Goal: Check status: Check status

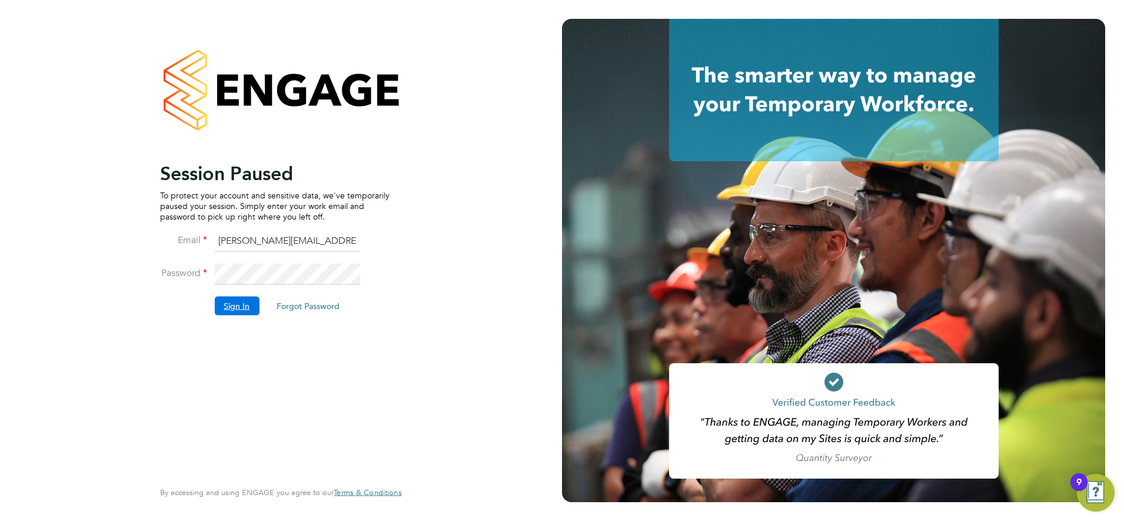
click at [229, 301] on button "Sign In" at bounding box center [236, 305] width 45 height 19
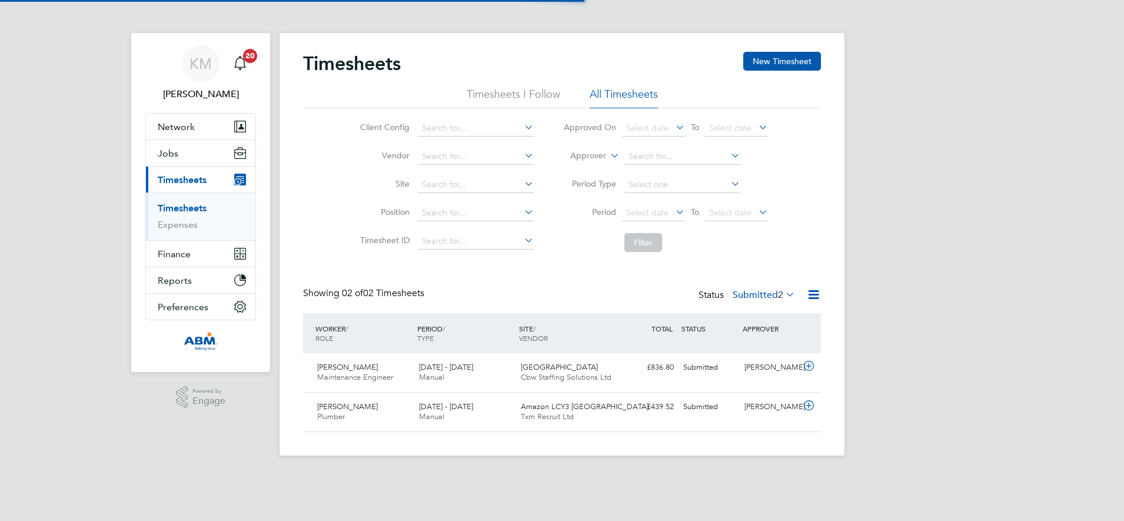
scroll to position [30, 102]
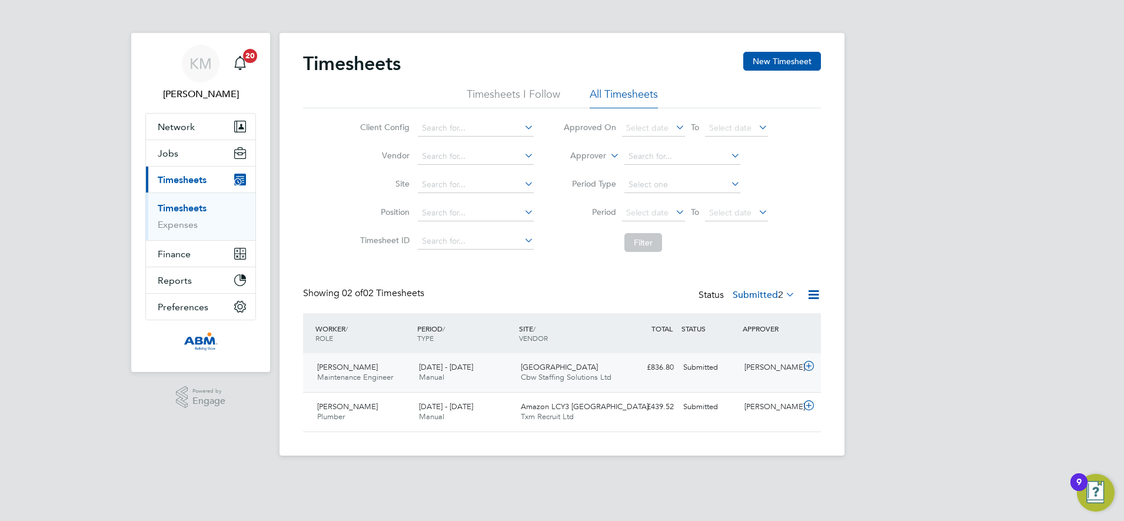
click at [628, 372] on div "£836.80 Submitted" at bounding box center [648, 367] width 61 height 19
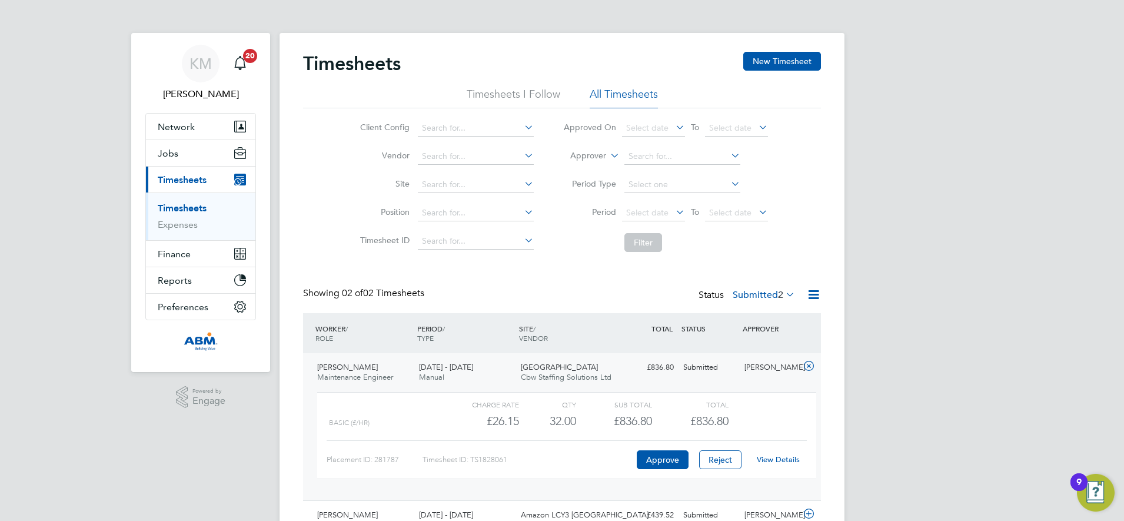
scroll to position [62, 0]
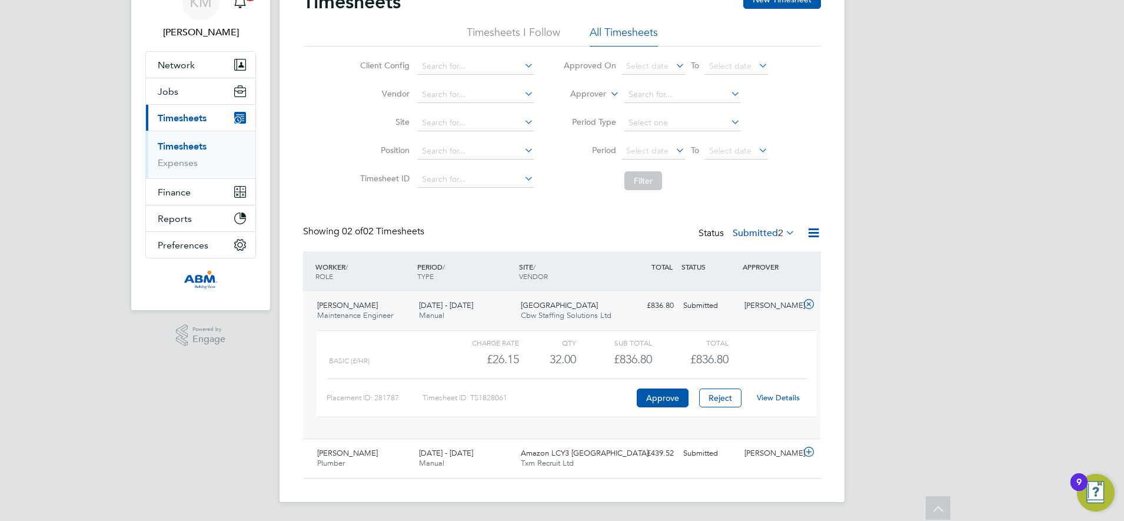
click at [777, 397] on link "View Details" at bounding box center [778, 398] width 43 height 10
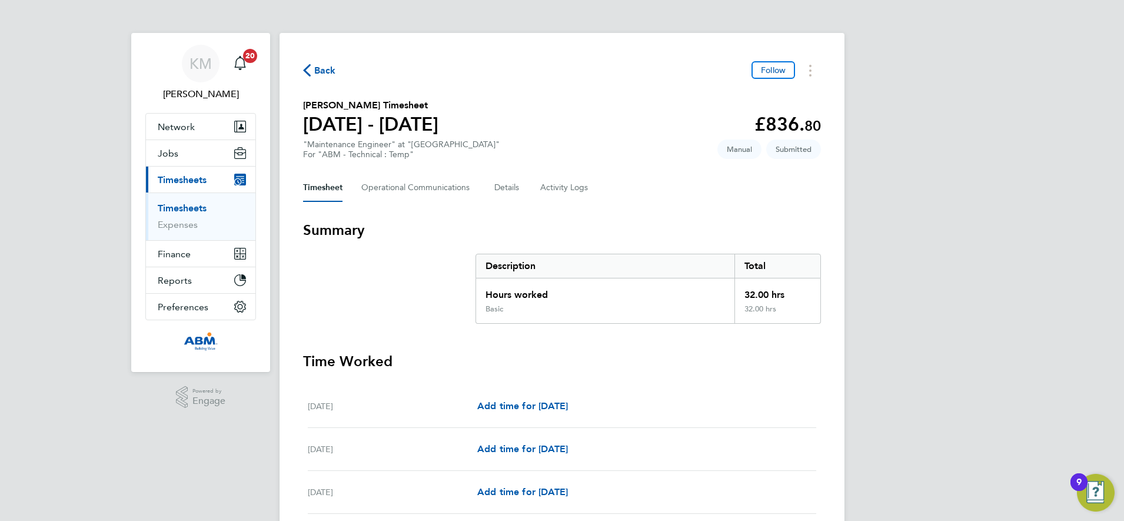
click at [309, 67] on icon "button" at bounding box center [307, 70] width 8 height 12
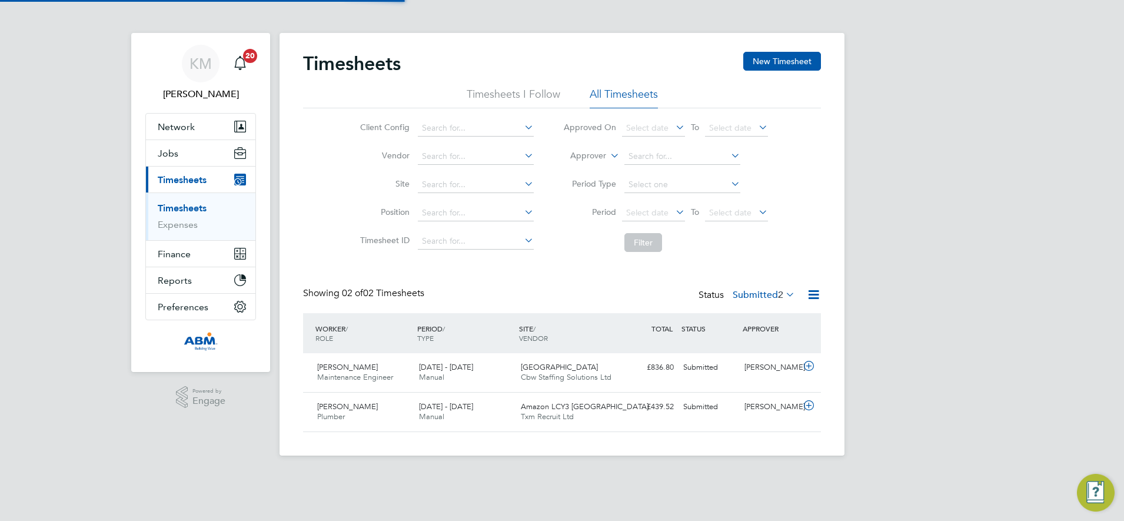
scroll to position [30, 102]
click at [666, 383] on div "Cristian-Gabriel Negut Maintenance Engineer 13 - 19 Sep 2025 13 - 19 Sep 2025 M…" at bounding box center [562, 372] width 518 height 39
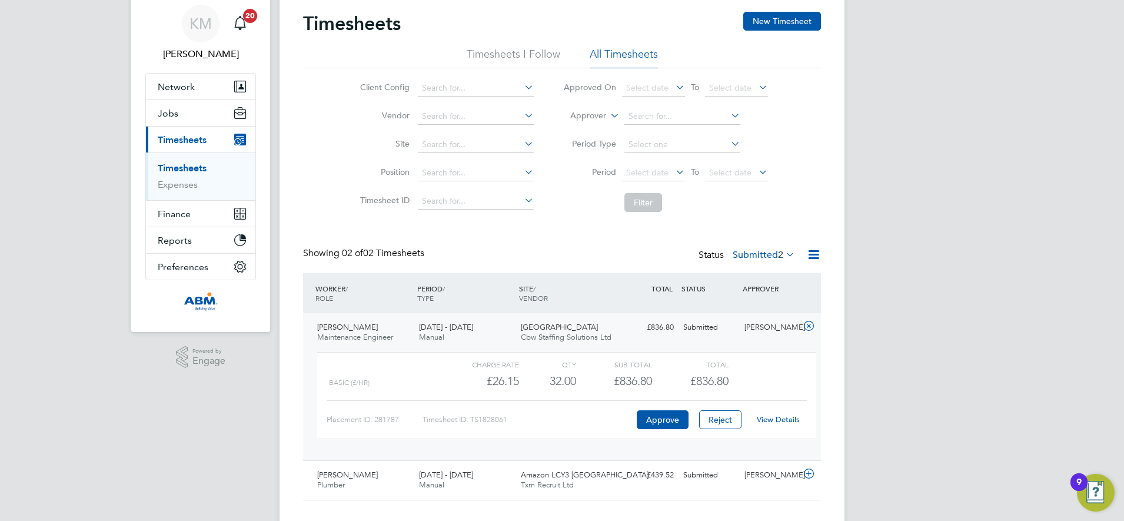
scroll to position [62, 0]
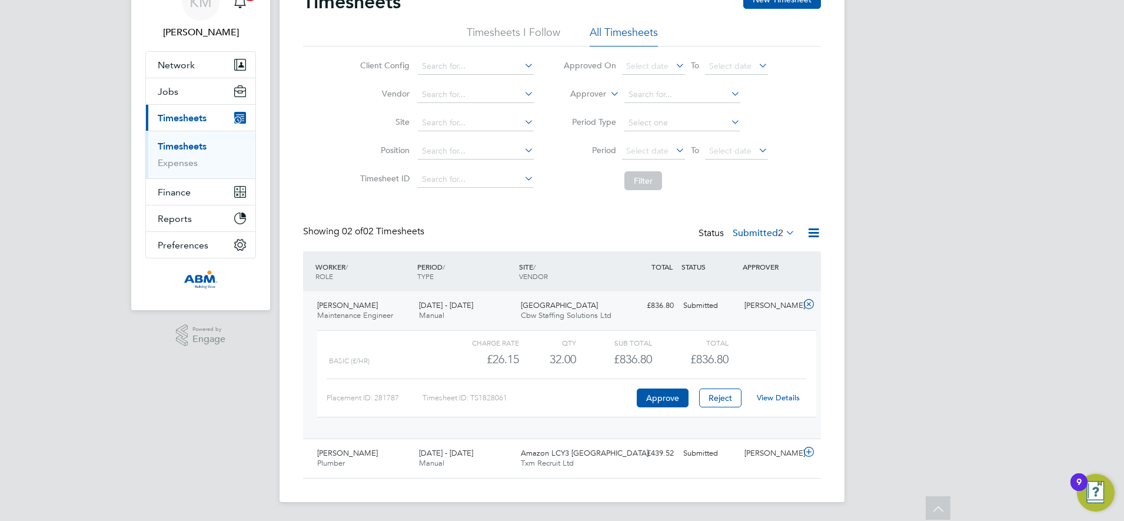
click at [616, 274] on div "SITE / VENDOR" at bounding box center [567, 271] width 102 height 31
click at [639, 308] on div "£836.80 Submitted" at bounding box center [648, 305] width 61 height 19
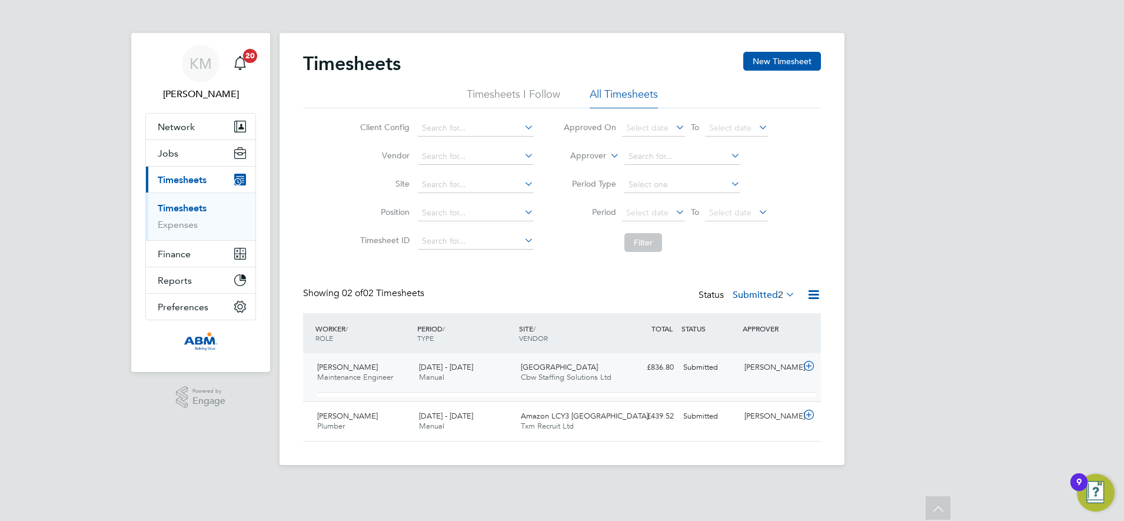
scroll to position [0, 0]
